Goal: Information Seeking & Learning: Learn about a topic

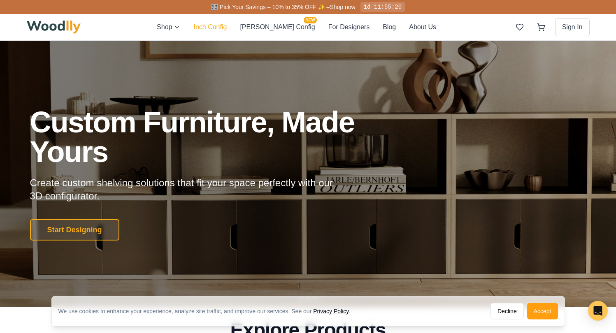
click at [227, 24] on button "Inch Config" at bounding box center [209, 27] width 33 height 11
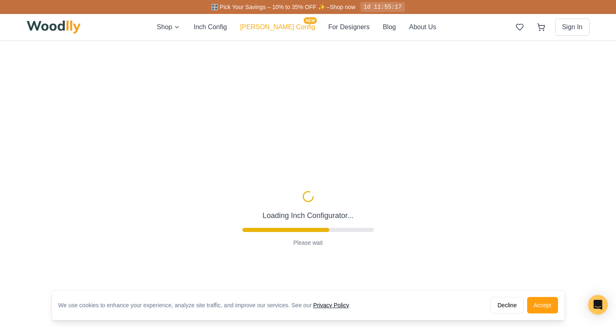
type input "63"
type input "2"
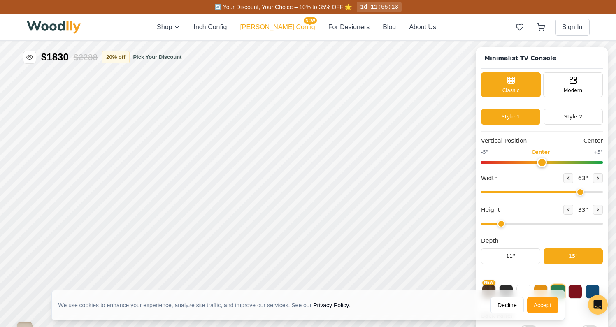
click at [277, 29] on button "[PERSON_NAME] Config NEW" at bounding box center [277, 27] width 75 height 10
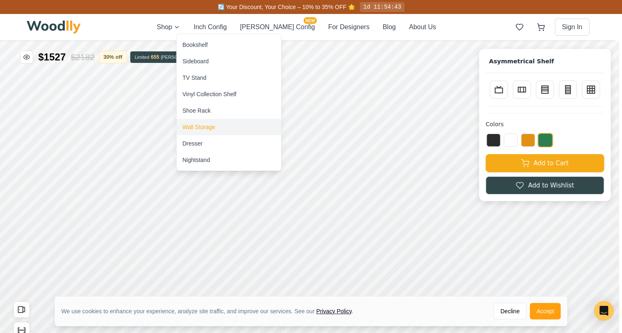
click at [193, 130] on div "Wall Storage" at bounding box center [199, 127] width 33 height 8
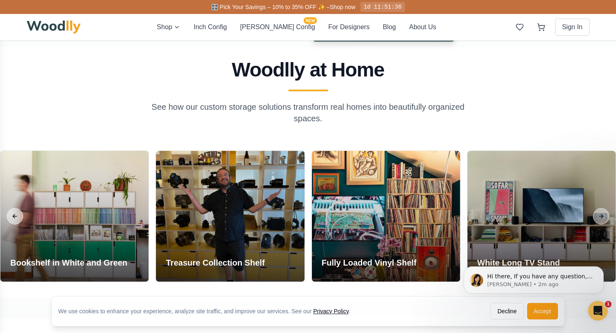
scroll to position [610, 0]
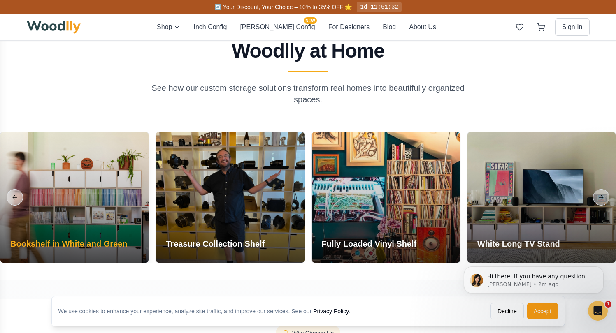
click at [82, 218] on div at bounding box center [74, 197] width 148 height 131
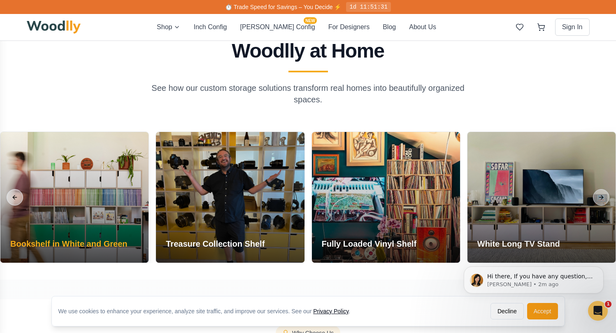
click at [84, 236] on div "Bookshelf in White and Green" at bounding box center [68, 245] width 137 height 35
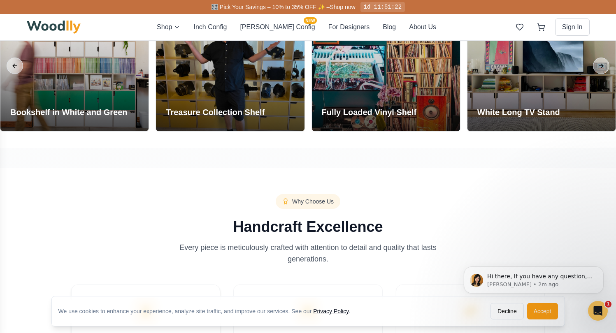
scroll to position [724, 0]
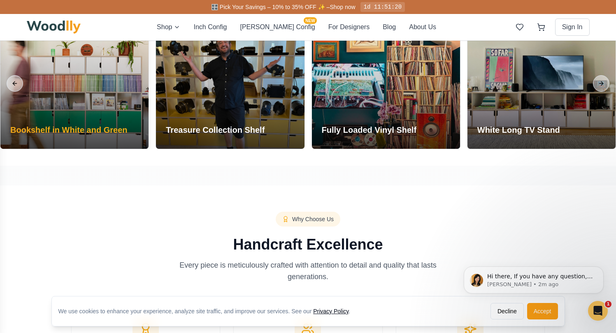
click at [89, 130] on h3 "Bookshelf in White and Green" at bounding box center [68, 130] width 117 height 12
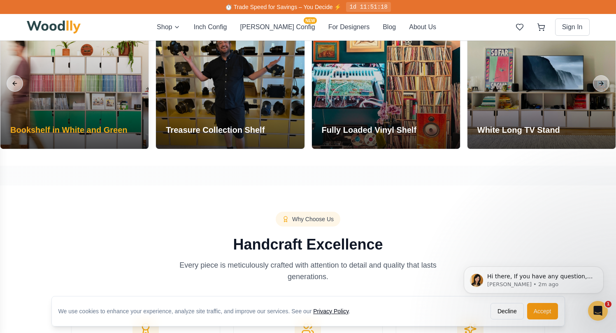
click at [72, 106] on div at bounding box center [74, 83] width 148 height 131
click at [69, 129] on h3 "Bookshelf in White and Green" at bounding box center [68, 130] width 117 height 12
click at [69, 126] on h3 "Bookshelf in White and Green" at bounding box center [68, 130] width 117 height 12
click at [78, 130] on h3 "Bookshelf in White and Green" at bounding box center [68, 130] width 117 height 12
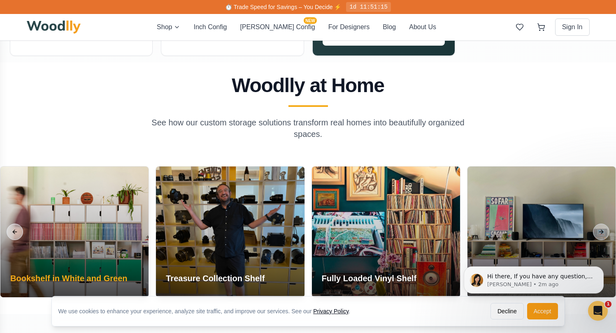
scroll to position [579, 0]
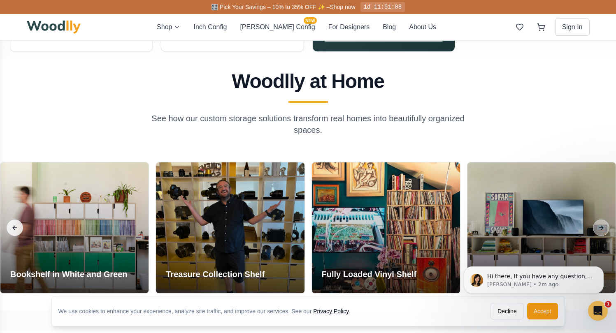
click at [14, 231] on button "Previous slide" at bounding box center [15, 228] width 16 height 16
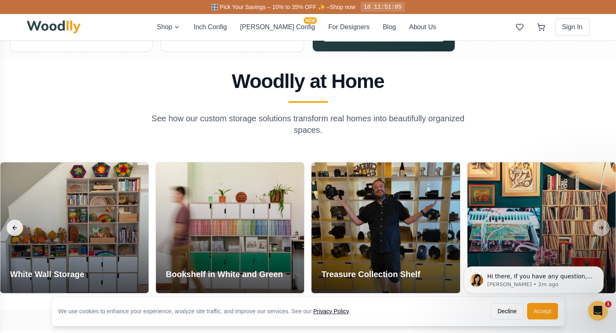
click at [22, 231] on button "Previous slide" at bounding box center [15, 228] width 16 height 16
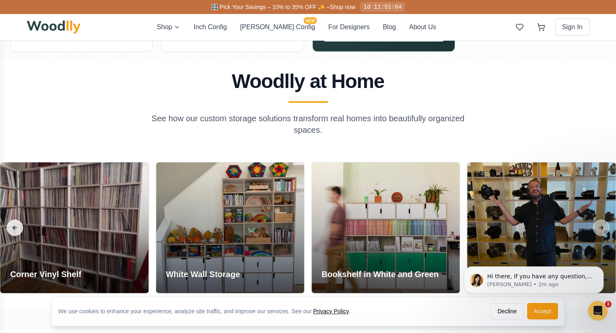
click at [22, 231] on button "Previous slide" at bounding box center [15, 228] width 16 height 16
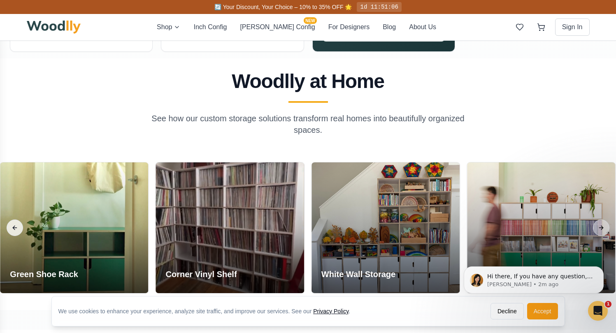
click at [22, 231] on button "Previous slide" at bounding box center [15, 228] width 16 height 16
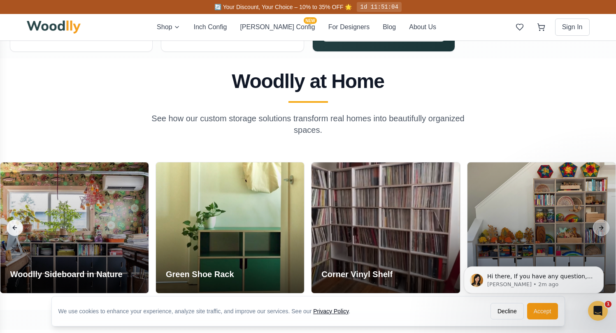
click at [22, 231] on button "Previous slide" at bounding box center [15, 228] width 16 height 16
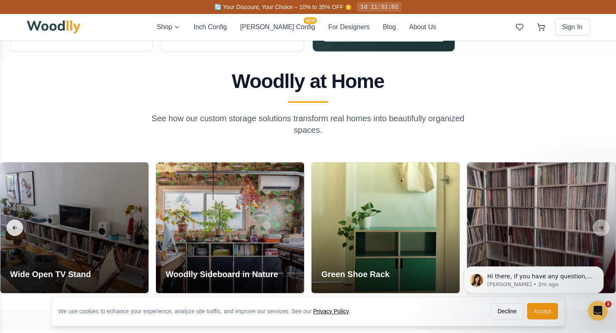
click at [22, 231] on button "Previous slide" at bounding box center [15, 228] width 16 height 16
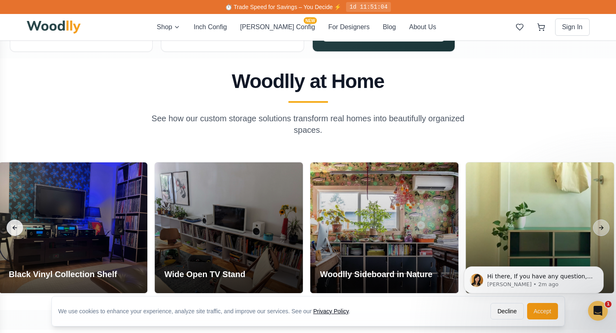
click at [22, 231] on button "Previous slide" at bounding box center [15, 228] width 16 height 16
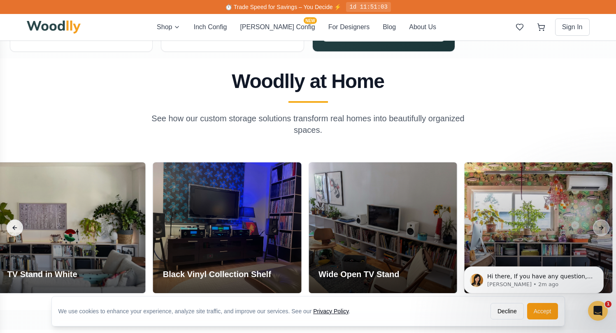
click at [22, 231] on button "Previous slide" at bounding box center [15, 228] width 16 height 16
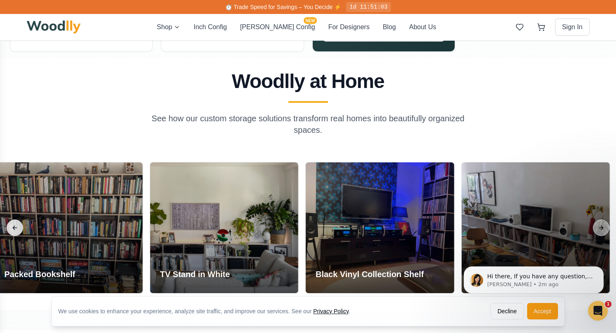
click at [22, 231] on button "Previous slide" at bounding box center [15, 228] width 16 height 16
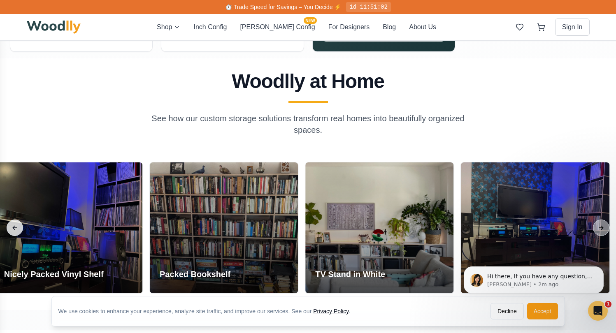
click at [22, 231] on button "Previous slide" at bounding box center [15, 228] width 16 height 16
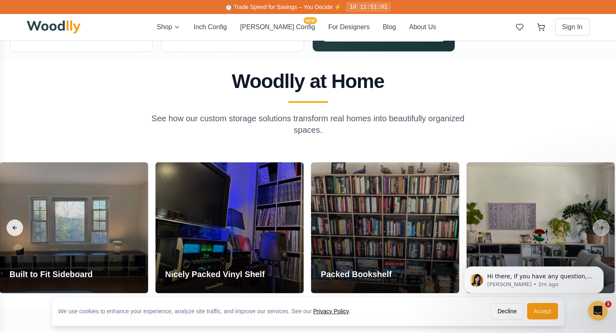
click at [22, 231] on button "Previous slide" at bounding box center [15, 228] width 16 height 16
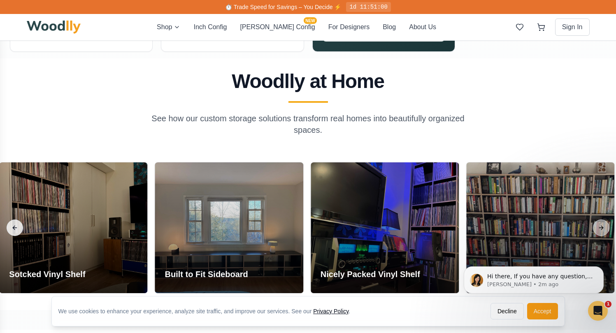
click at [22, 231] on button "Previous slide" at bounding box center [15, 228] width 16 height 16
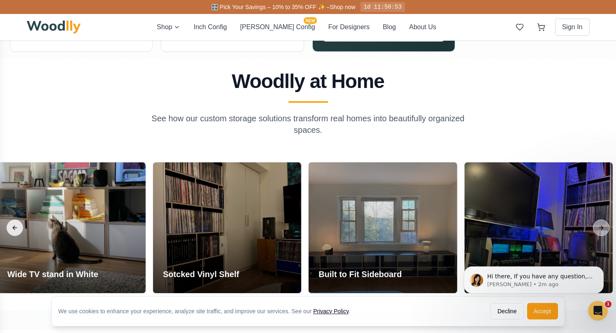
click at [22, 231] on button "Previous slide" at bounding box center [15, 228] width 16 height 16
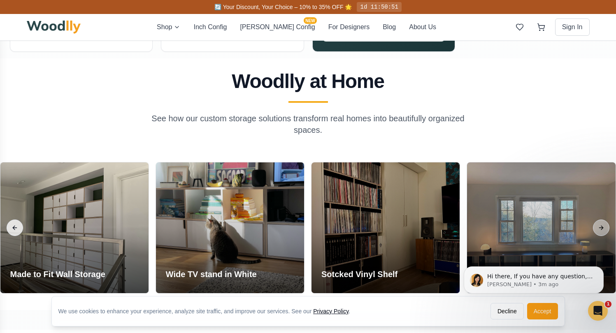
click at [20, 229] on button "Previous slide" at bounding box center [15, 228] width 16 height 16
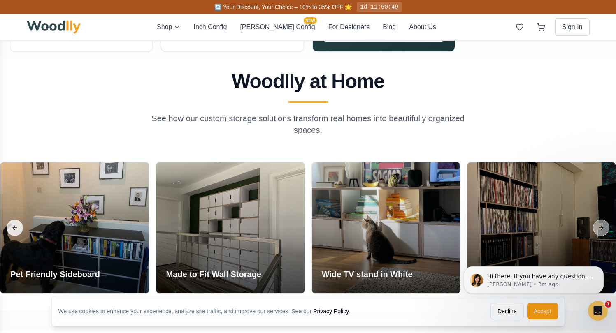
click at [20, 229] on button "Previous slide" at bounding box center [15, 228] width 16 height 16
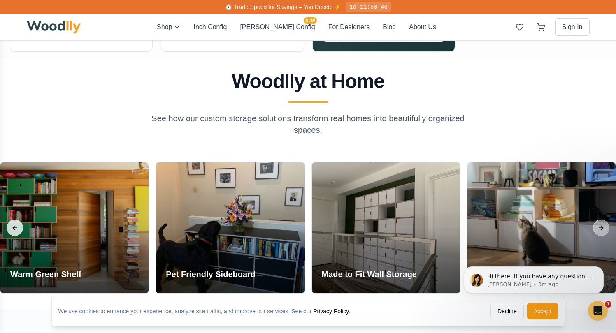
click at [20, 229] on button "Previous slide" at bounding box center [15, 228] width 16 height 16
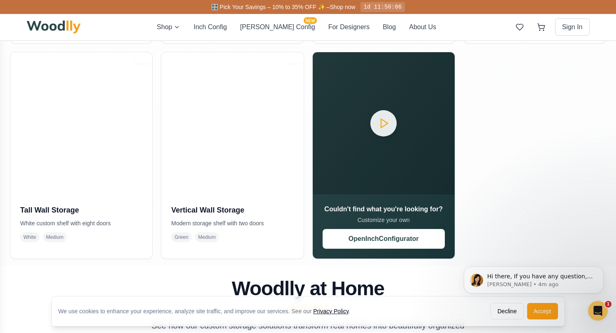
scroll to position [420, 0]
